Goal: Task Accomplishment & Management: Complete application form

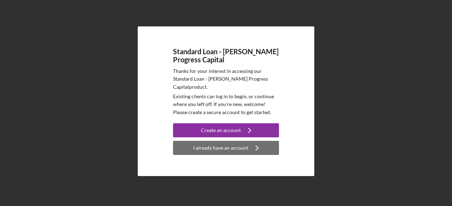
click at [234, 144] on div "I already have an account" at bounding box center [220, 148] width 55 height 14
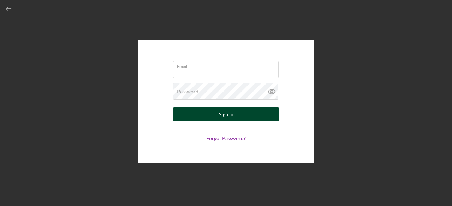
type input "[EMAIL_ADDRESS][DOMAIN_NAME]"
click at [236, 115] on button "Sign In" at bounding box center [226, 115] width 106 height 14
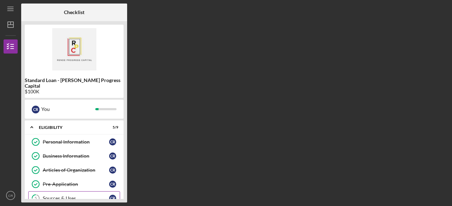
click at [97, 195] on link "5 Sources & Uses C R" at bounding box center [74, 199] width 92 height 14
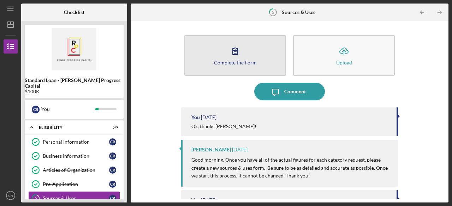
click at [248, 66] on button "Complete the Form Form" at bounding box center [235, 55] width 102 height 41
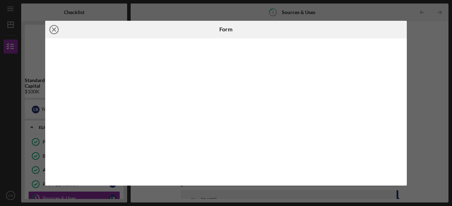
click at [55, 33] on icon "Icon/Close" at bounding box center [54, 30] width 18 height 18
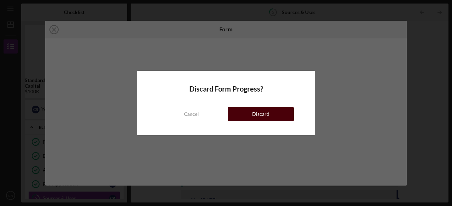
click at [252, 113] on button "Discard" at bounding box center [261, 114] width 66 height 14
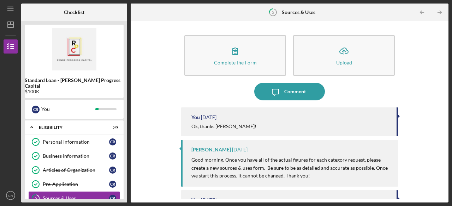
click at [447, 185] on div "Complete the Form Form Icon/Upload Upload Icon/Message Comment You [DATE] Ok, t…" at bounding box center [290, 112] width 318 height 182
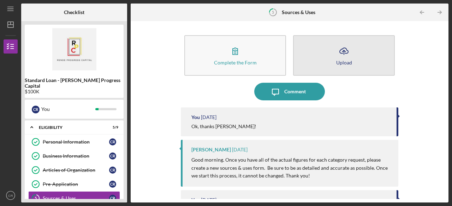
click at [343, 54] on icon "Icon/Upload" at bounding box center [344, 51] width 18 height 18
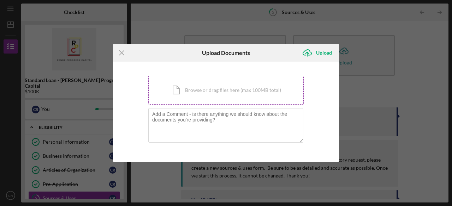
click at [200, 94] on div "Icon/Document Browse or drag files here (max 100MB total) Tap to choose files o…" at bounding box center [225, 90] width 155 height 29
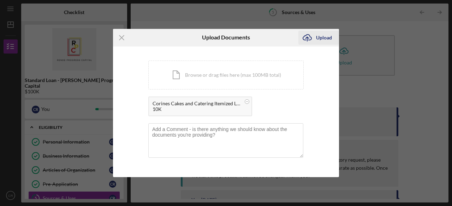
click at [309, 40] on icon "Icon/Upload" at bounding box center [307, 38] width 18 height 18
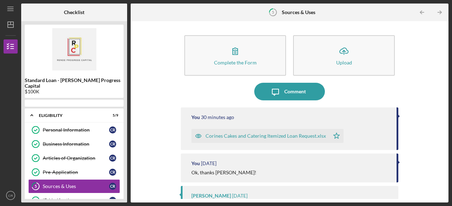
scroll to position [29, 0]
